Goal: Register for event/course

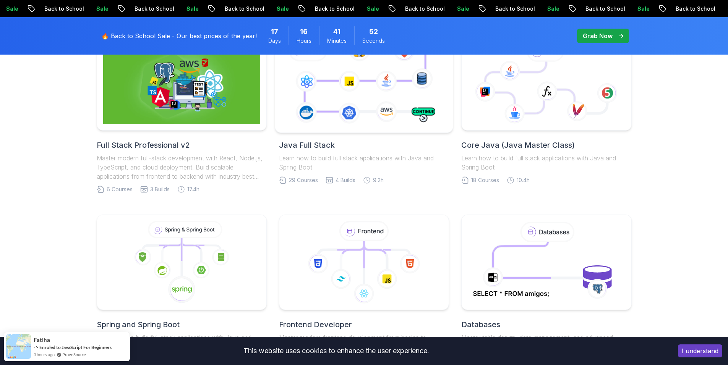
scroll to position [268, 0]
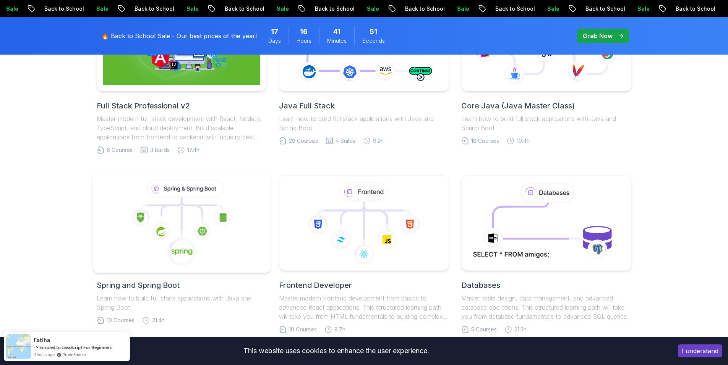
click at [205, 227] on icon at bounding box center [202, 231] width 18 height 18
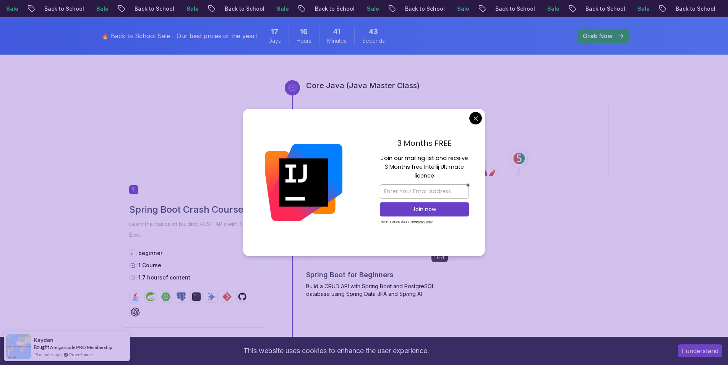
scroll to position [306, 0]
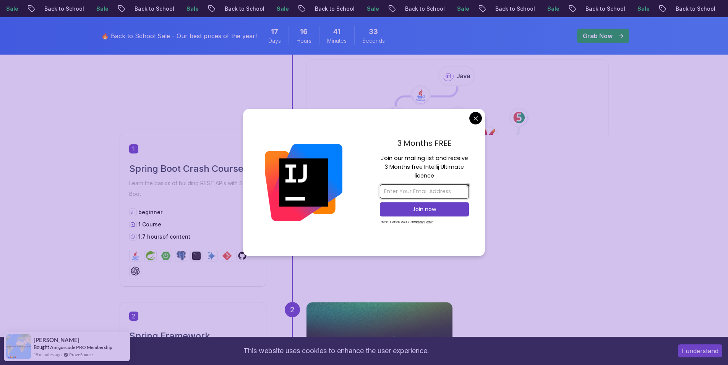
click at [418, 193] on input "email" at bounding box center [424, 192] width 89 height 14
type input "razdvatri123n@gmail.com"
click at [423, 209] on p "Join now" at bounding box center [424, 210] width 72 height 8
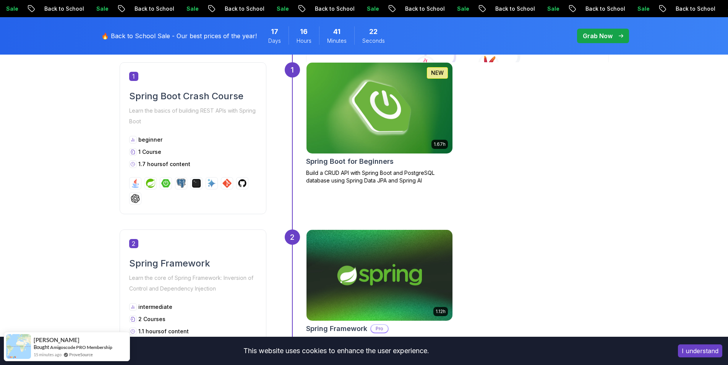
scroll to position [382, 0]
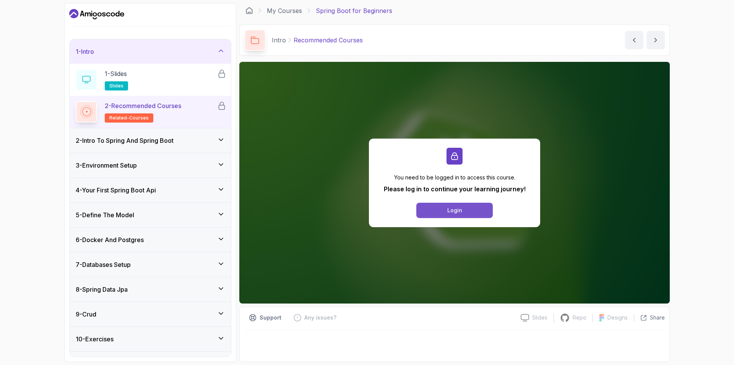
click at [445, 208] on button "Login" at bounding box center [454, 210] width 76 height 15
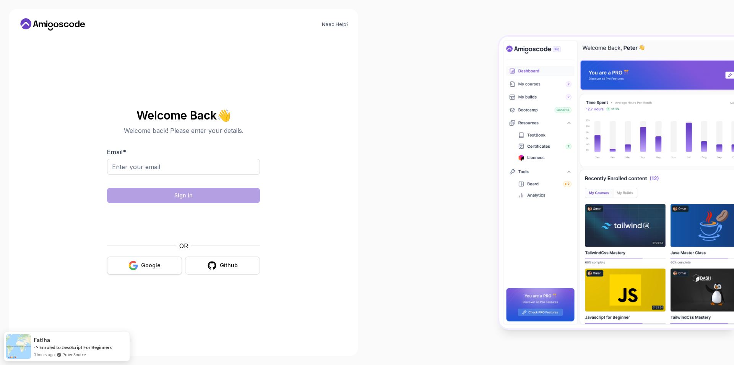
click at [138, 261] on icon "button" at bounding box center [133, 266] width 10 height 10
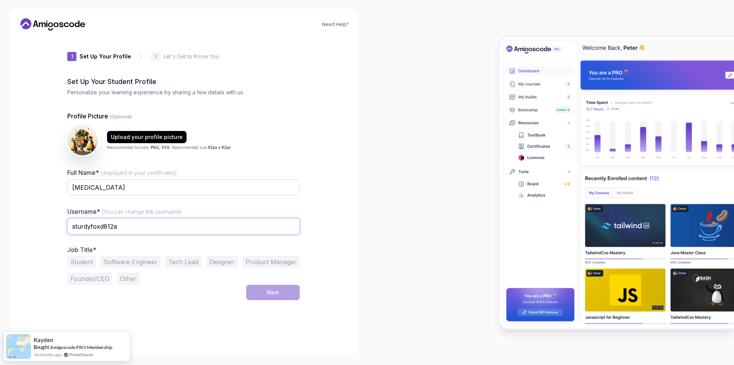
click at [128, 226] on input "sturdyfoxd812a" at bounding box center [183, 227] width 232 height 16
type input "avers_"
click at [187, 325] on div "1 Set Up Your Profile 1 Set Up Your Profile 2 Let's Get to Know You Set Up Your…" at bounding box center [183, 192] width 232 height 310
click at [125, 231] on input "avers_" at bounding box center [183, 227] width 232 height 16
click at [351, 199] on div "Need Help? 1 Set Up Your Profile 1 Set Up Your Profile 2 Let's Get to Know You …" at bounding box center [183, 182] width 349 height 347
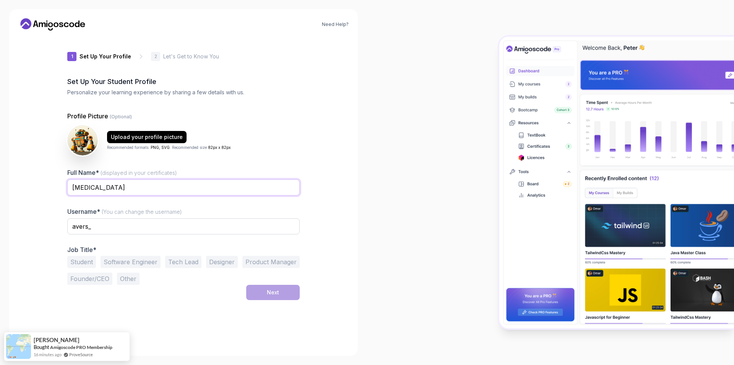
click at [100, 192] on input "Nikita" at bounding box center [183, 188] width 232 height 16
click at [148, 261] on button "Software Engineer" at bounding box center [131, 262] width 60 height 12
click at [267, 291] on div "Next" at bounding box center [273, 293] width 12 height 8
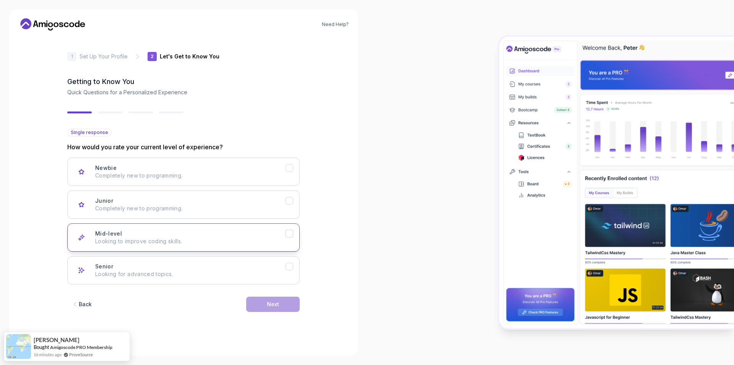
click at [153, 238] on p "Looking to improve coding skills." at bounding box center [190, 242] width 190 height 8
click at [274, 307] on div "Next" at bounding box center [273, 305] width 12 height 8
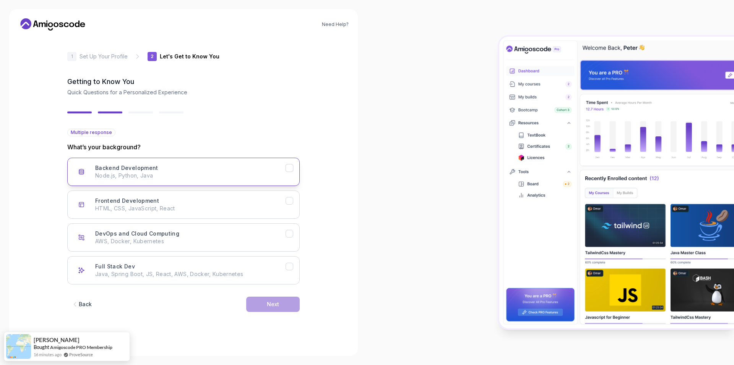
click at [174, 174] on p "Node.js, Python, Java" at bounding box center [190, 176] width 190 height 8
click at [270, 304] on div "Next" at bounding box center [273, 305] width 12 height 8
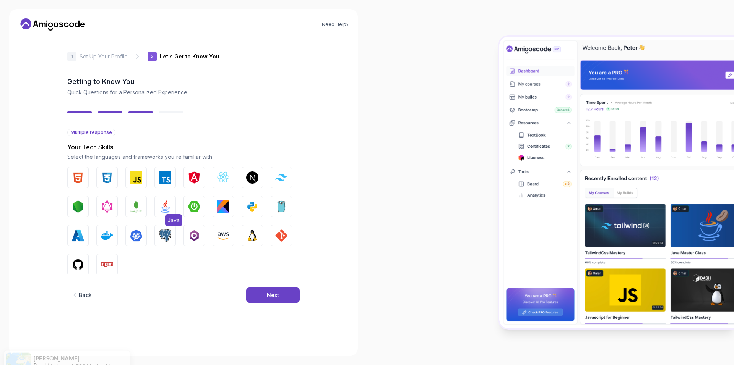
click at [164, 206] on img "button" at bounding box center [165, 207] width 12 height 12
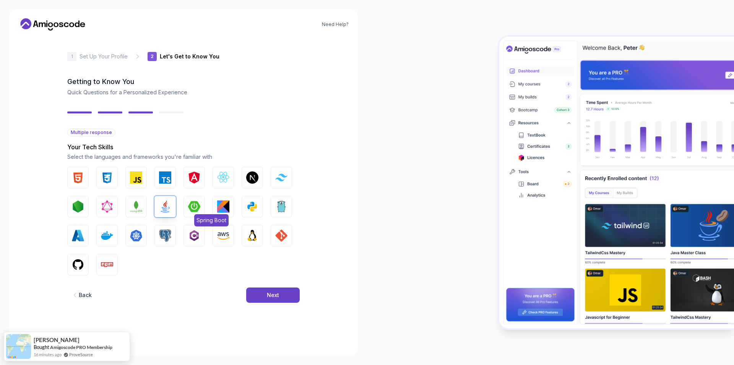
click at [192, 206] on img "button" at bounding box center [194, 207] width 12 height 12
click at [109, 233] on img "button" at bounding box center [107, 236] width 12 height 12
click at [158, 233] on button "PostgreSQL" at bounding box center [164, 235] width 21 height 21
click at [273, 236] on button "GIT" at bounding box center [281, 235] width 21 height 21
click at [77, 257] on button "GitHub" at bounding box center [77, 264] width 21 height 21
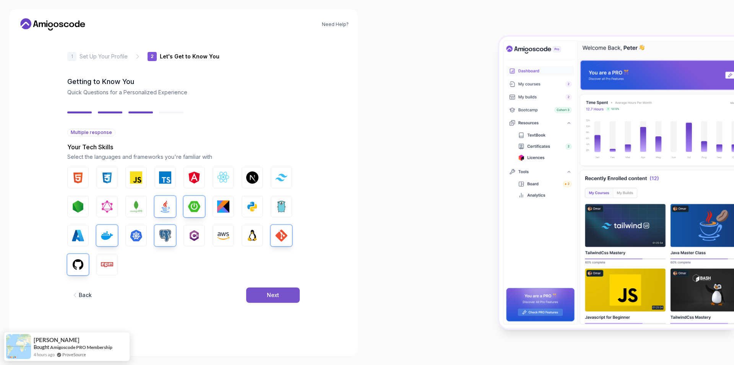
click at [257, 299] on button "Next" at bounding box center [273, 295] width 54 height 15
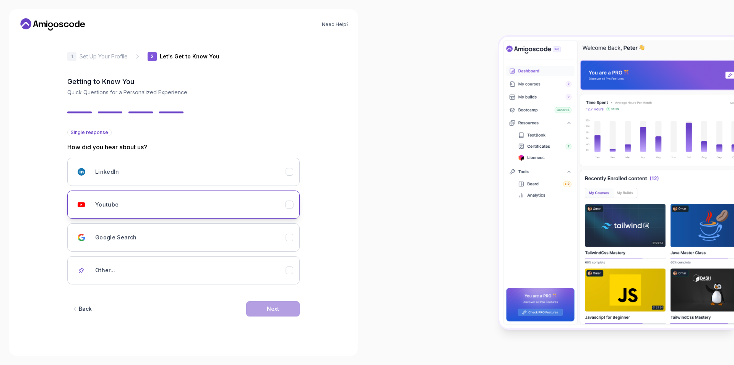
click at [168, 211] on div "Youtube" at bounding box center [190, 204] width 190 height 15
click at [274, 309] on div "Next" at bounding box center [273, 309] width 12 height 8
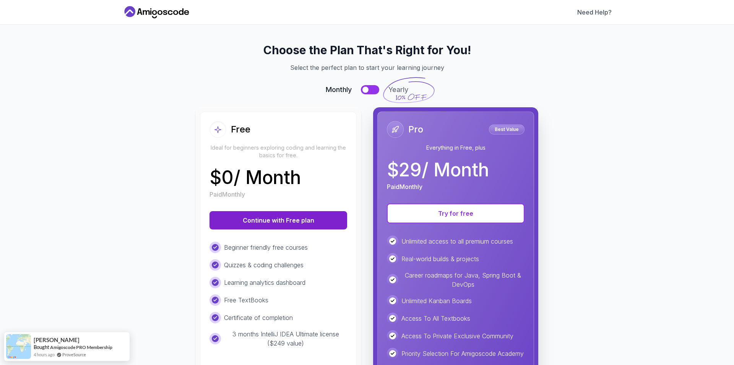
click at [274, 221] on button "Continue with Free plan" at bounding box center [279, 220] width 138 height 18
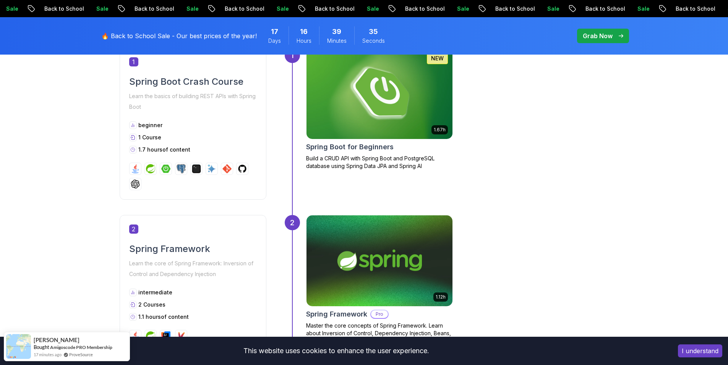
scroll to position [344, 0]
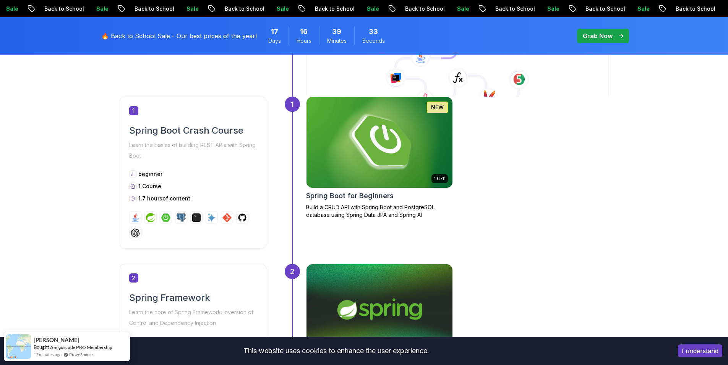
click at [381, 146] on img at bounding box center [379, 143] width 153 height 96
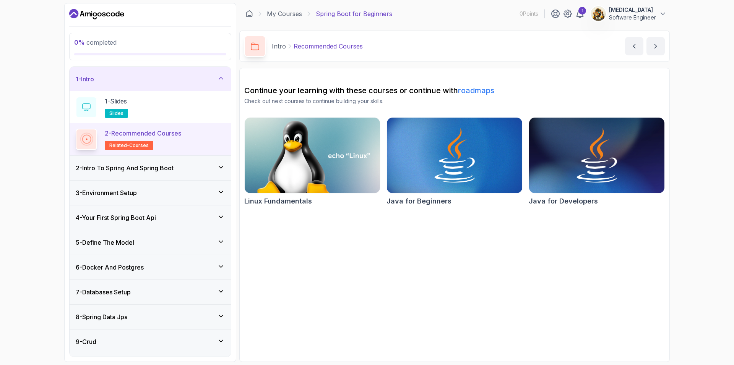
click at [156, 136] on p "2 - Recommended Courses" at bounding box center [143, 133] width 76 height 9
click at [139, 107] on div "1 - Slides slides" at bounding box center [150, 107] width 149 height 21
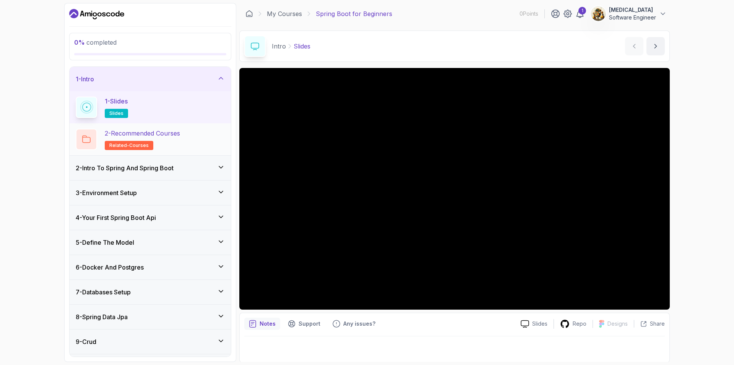
click at [167, 142] on h2 "2 - Recommended Courses related-courses" at bounding box center [142, 139] width 75 height 21
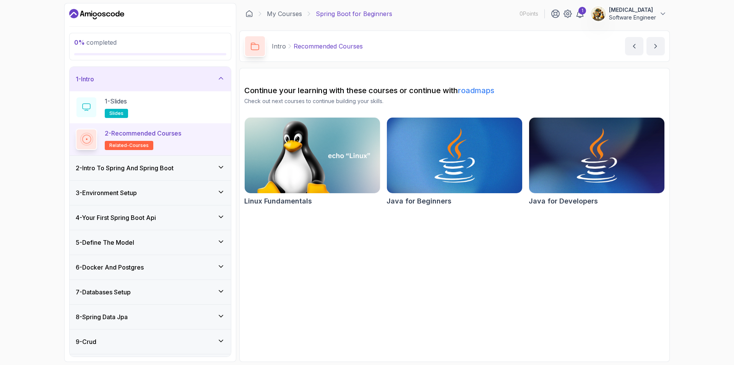
click at [481, 92] on link "roadmaps" at bounding box center [476, 90] width 36 height 9
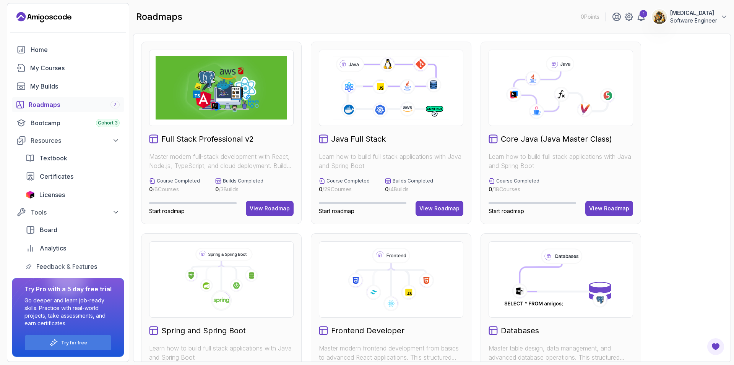
scroll to position [115, 0]
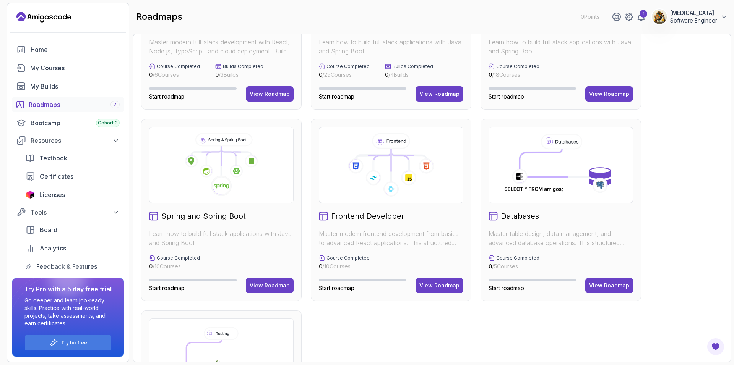
click at [253, 231] on p "Learn how to build full stack applications with Java and Spring Boot" at bounding box center [221, 238] width 145 height 18
click at [254, 167] on icon at bounding box center [251, 160] width 13 height 13
click at [268, 283] on div "View Roadmap" at bounding box center [270, 286] width 40 height 8
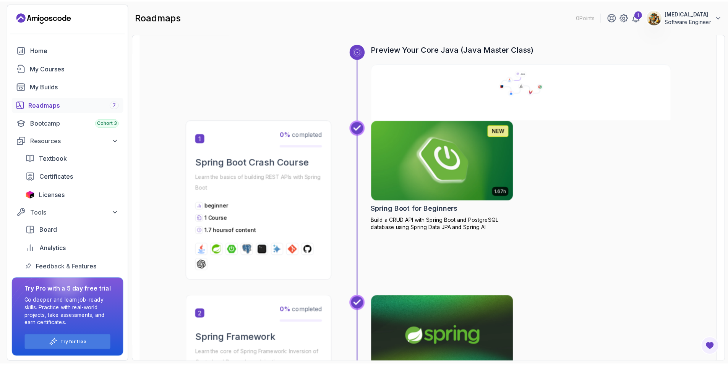
scroll to position [84, 0]
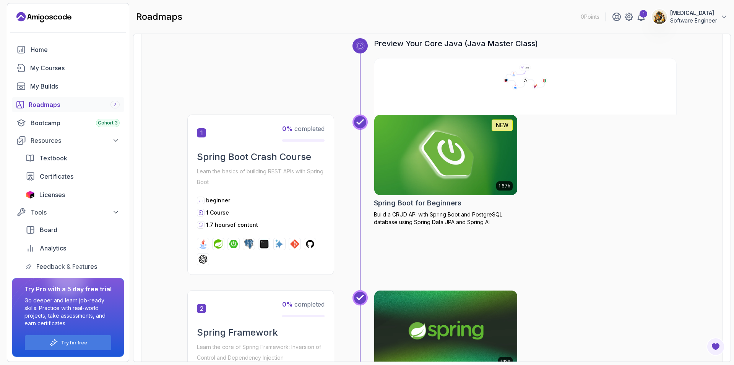
click at [431, 166] on img at bounding box center [446, 155] width 150 height 84
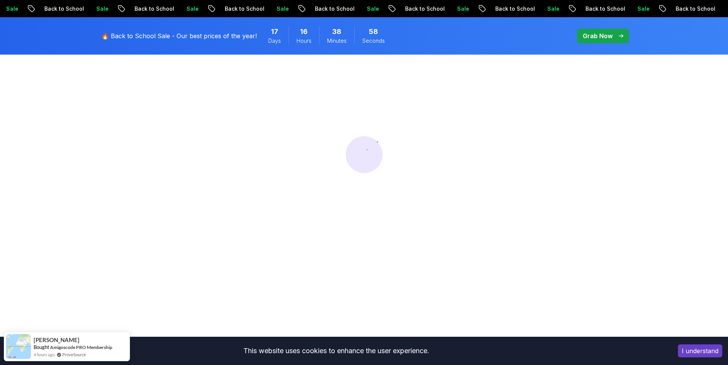
scroll to position [115, 0]
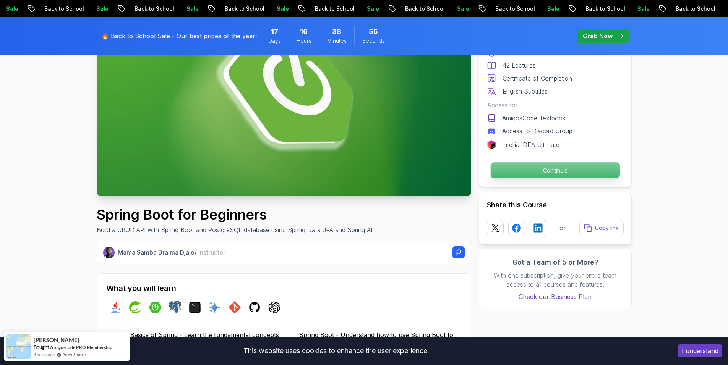
click at [521, 172] on p "Continue" at bounding box center [554, 170] width 129 height 16
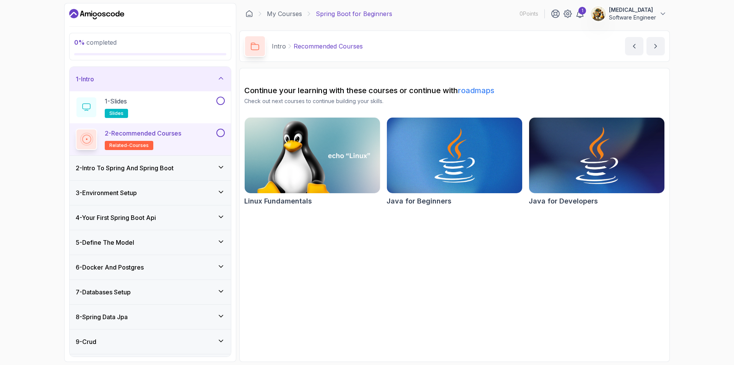
click at [555, 145] on img at bounding box center [597, 156] width 142 height 80
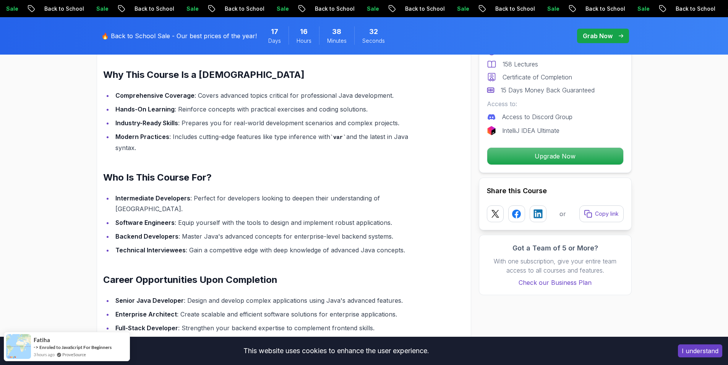
scroll to position [650, 0]
